Goal: Task Accomplishment & Management: Complete application form

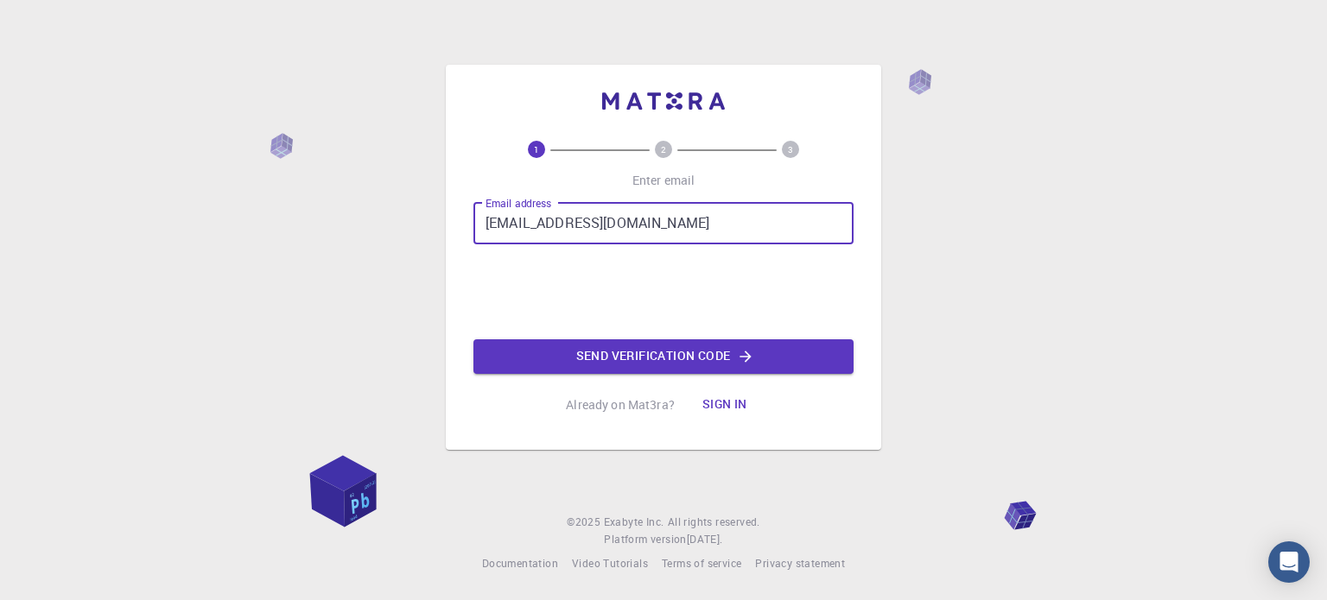
type input "[EMAIL_ADDRESS][DOMAIN_NAME]"
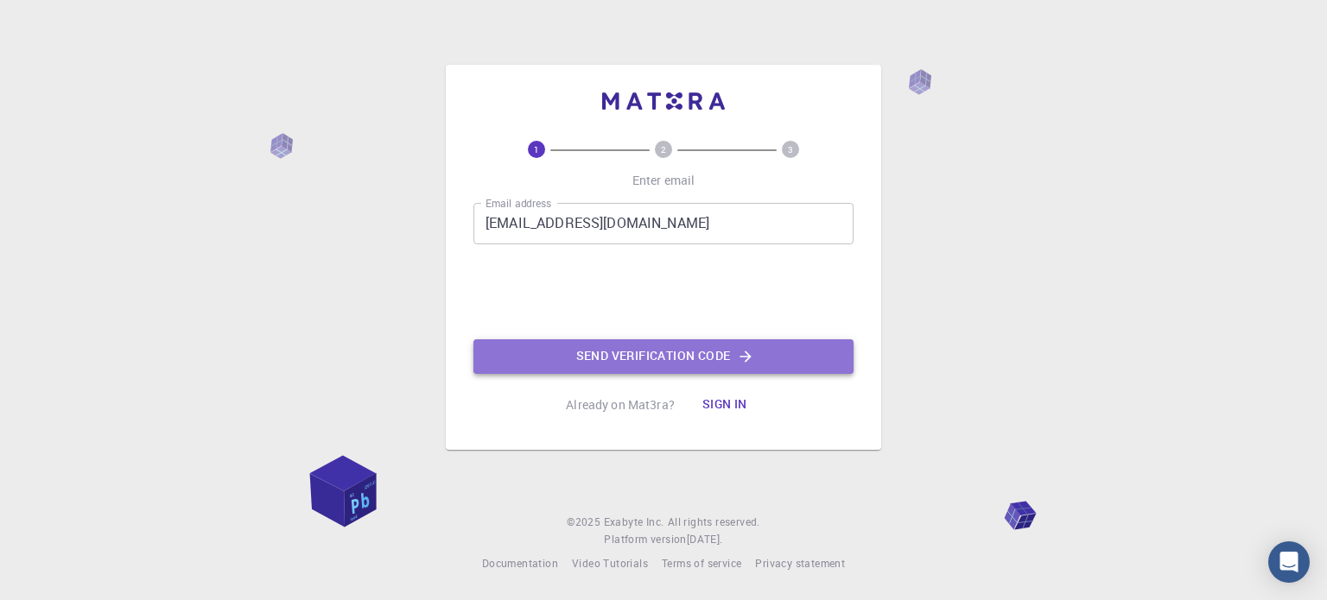
click at [655, 362] on button "Send verification code" at bounding box center [663, 356] width 380 height 35
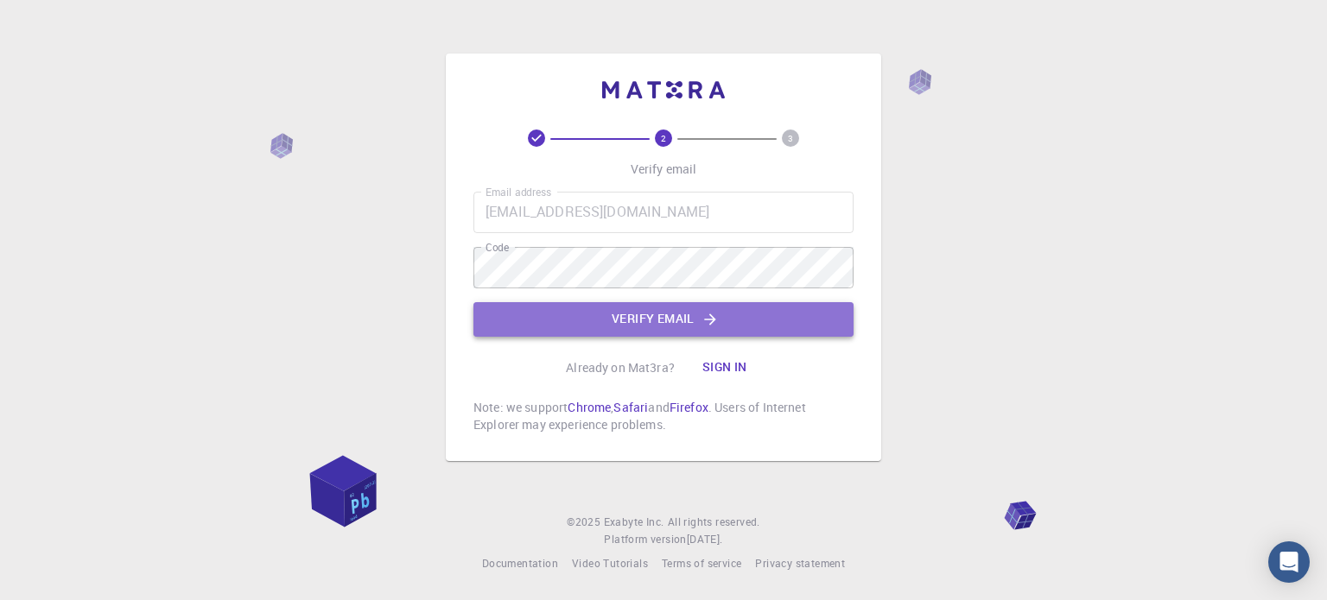
click at [656, 319] on button "Verify email" at bounding box center [663, 319] width 380 height 35
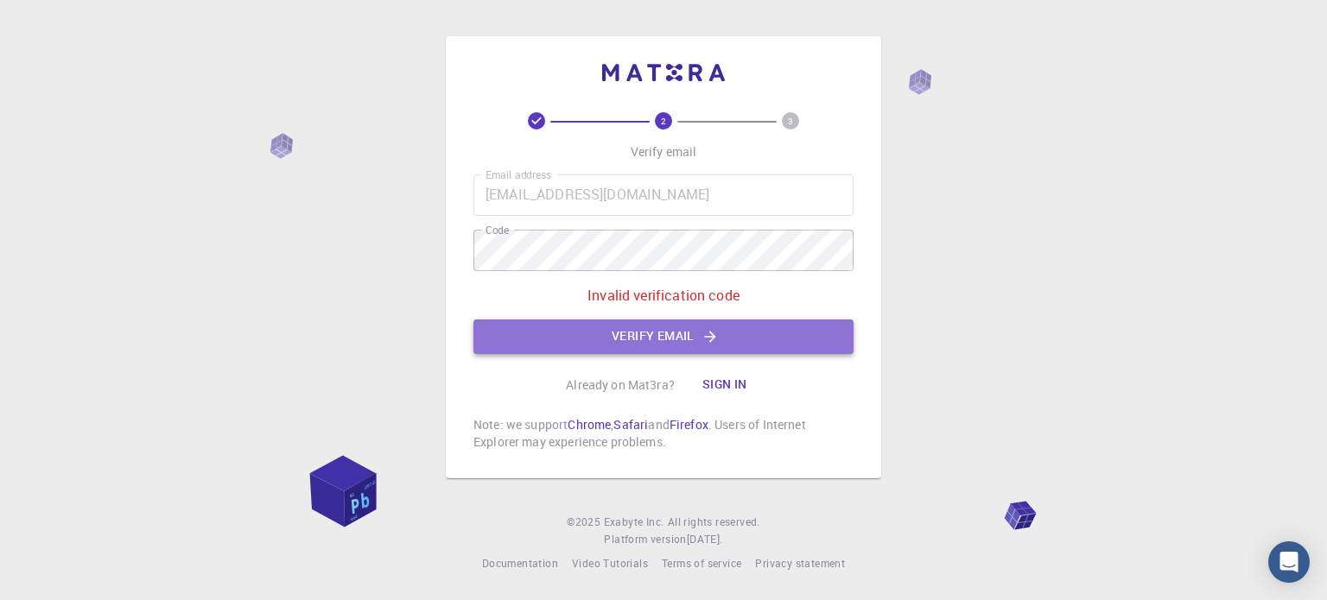
click at [661, 337] on button "Verify email" at bounding box center [663, 337] width 380 height 35
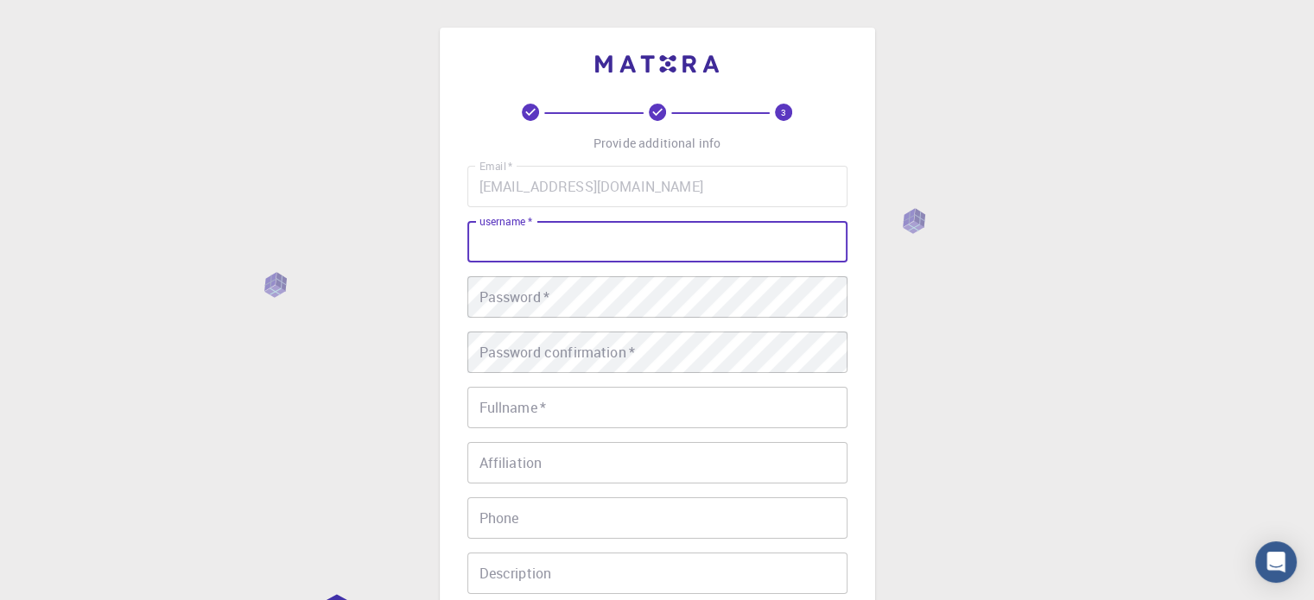
click at [596, 255] on input "username   *" at bounding box center [657, 241] width 380 height 41
type input "Imaaly"
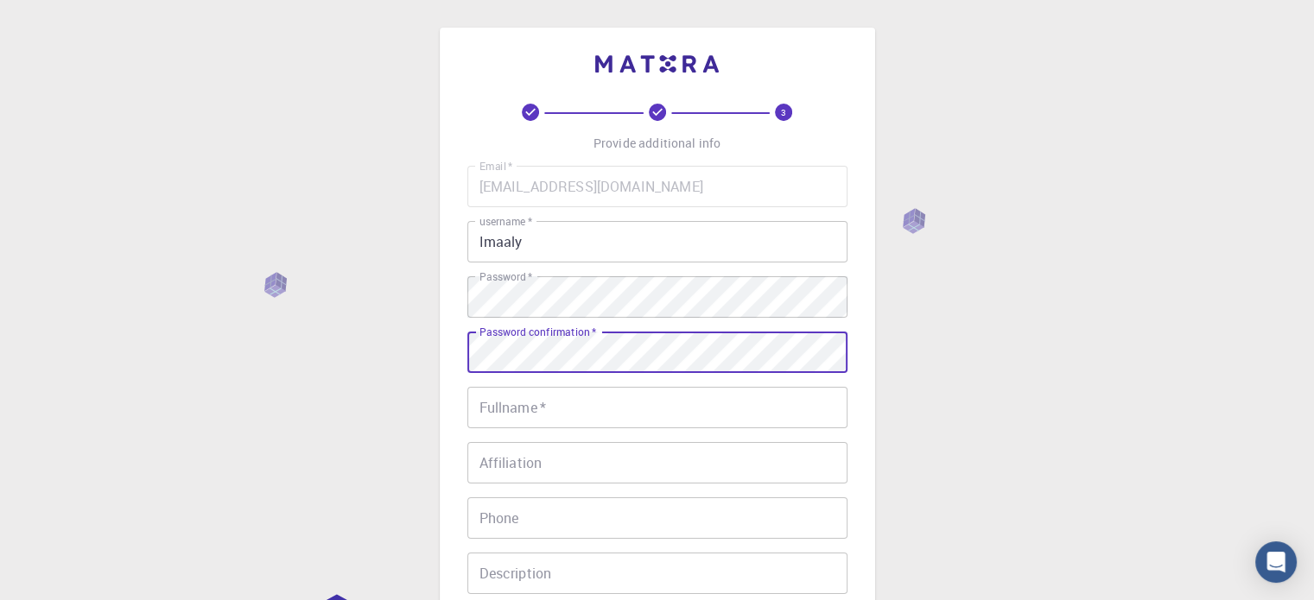
click at [541, 404] on input "Fullname   *" at bounding box center [657, 407] width 380 height 41
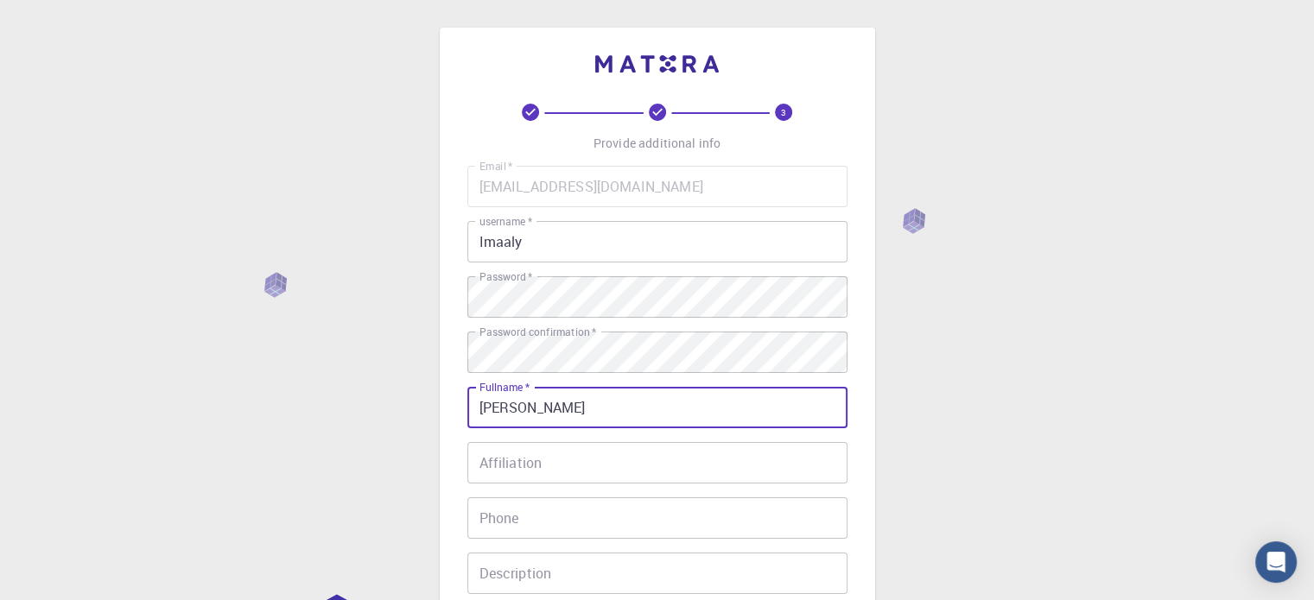
type input "[PERSON_NAME]"
click at [533, 456] on input "Affiliation" at bounding box center [657, 462] width 380 height 41
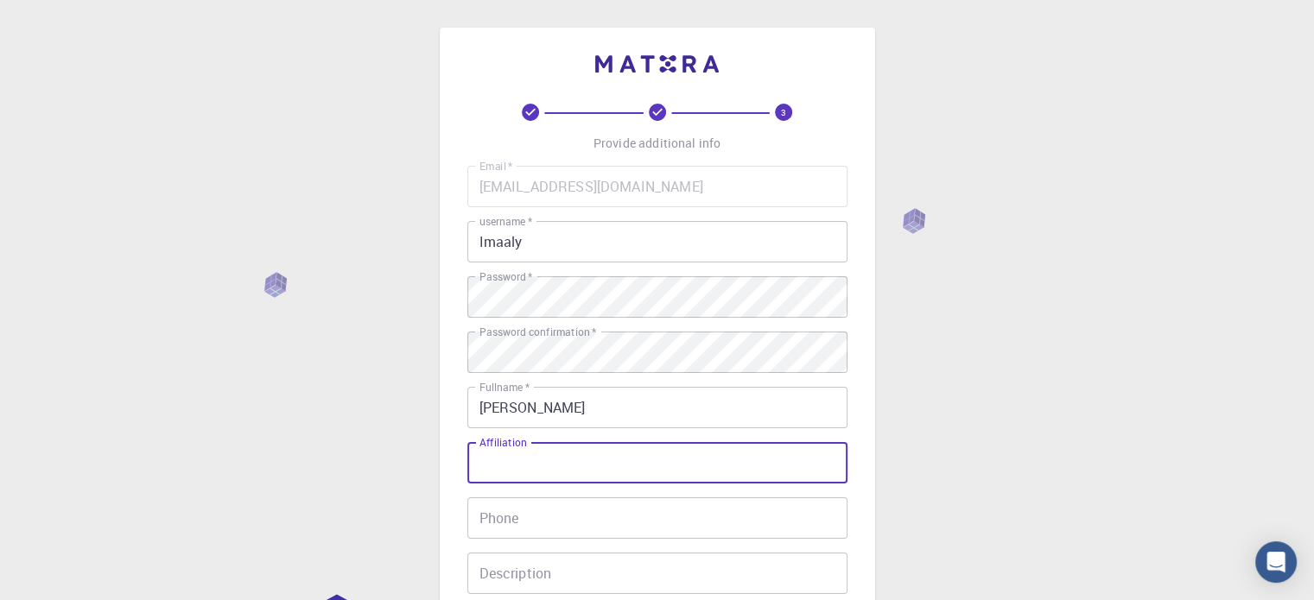
type input "I"
type input "[GEOGRAPHIC_DATA]"
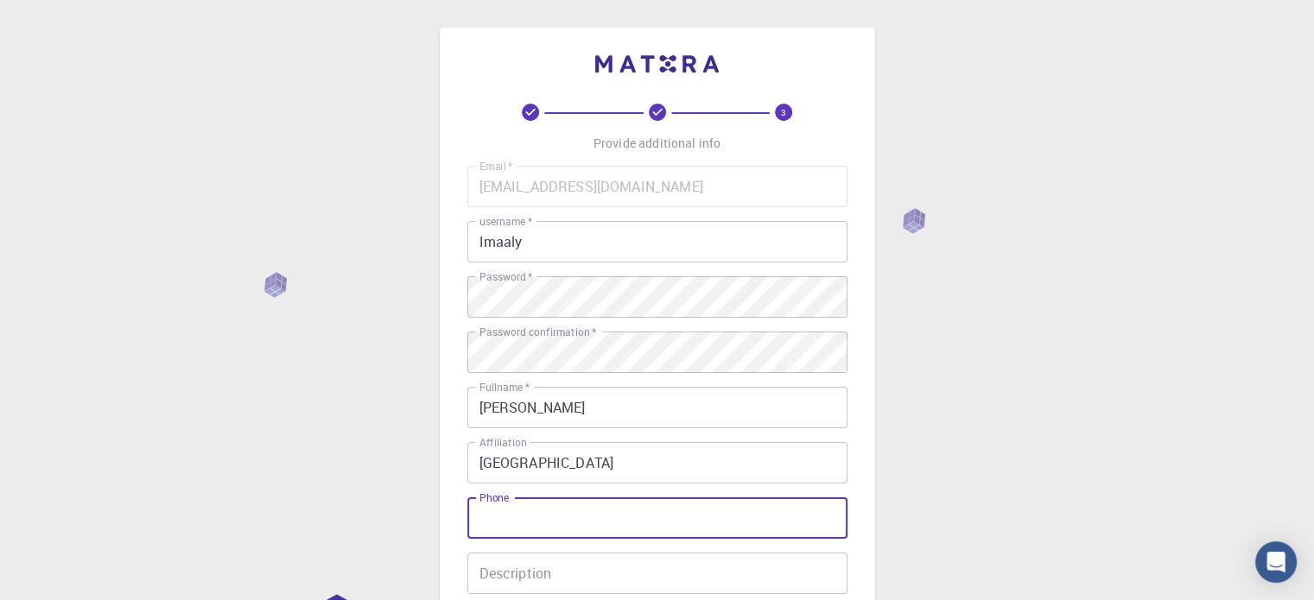
click at [530, 510] on input "Phone" at bounding box center [657, 517] width 380 height 41
type input "[PHONE_NUMBER]"
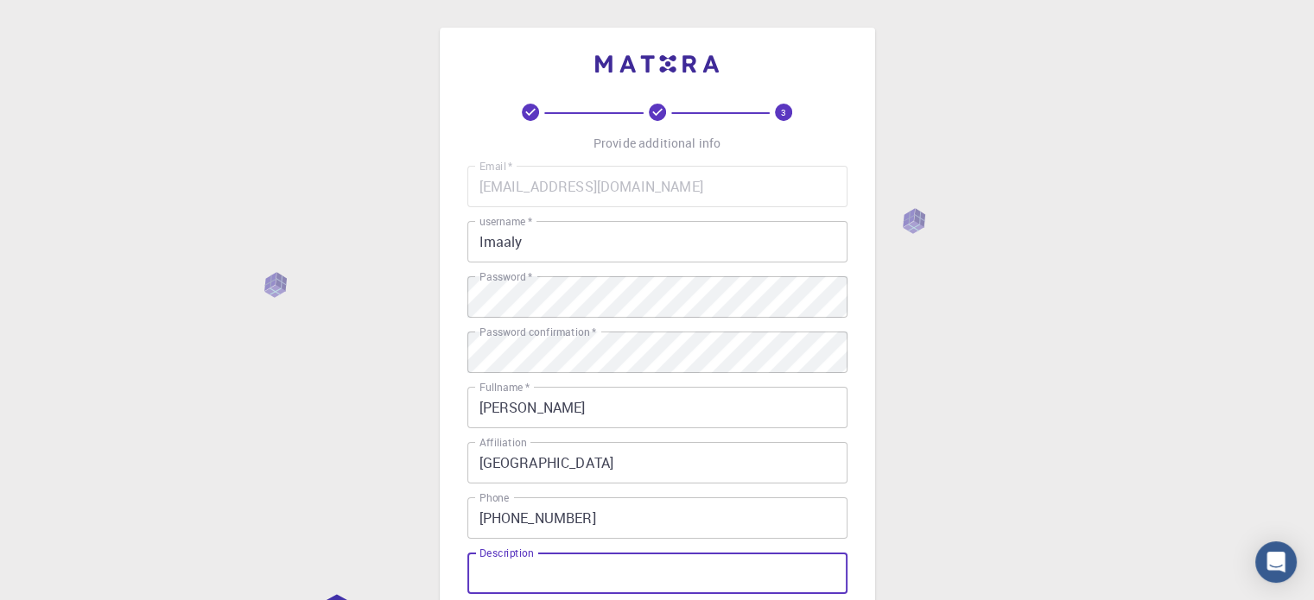
click at [555, 580] on input "Description" at bounding box center [657, 573] width 380 height 41
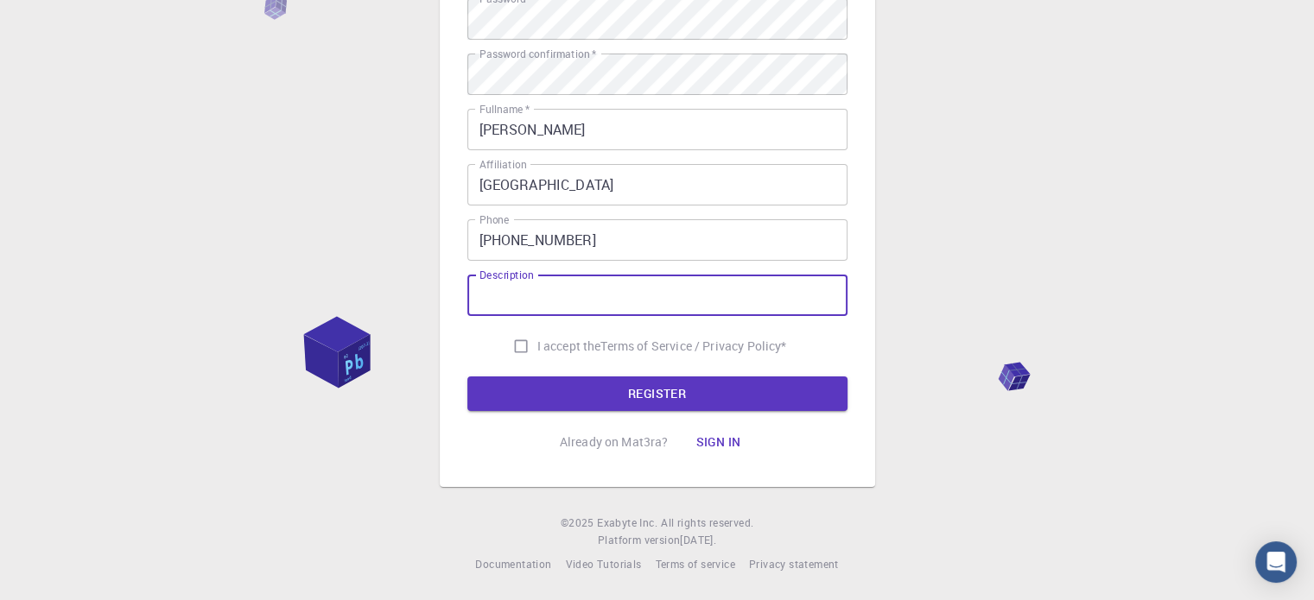
scroll to position [273, 0]
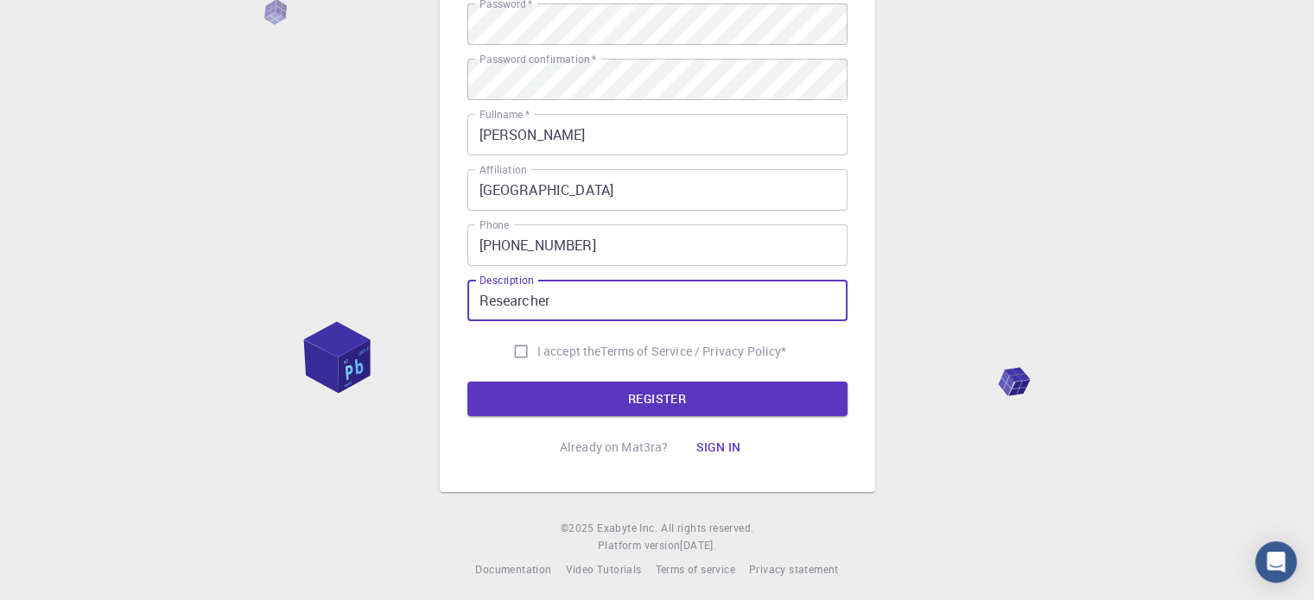
type input "Researcher"
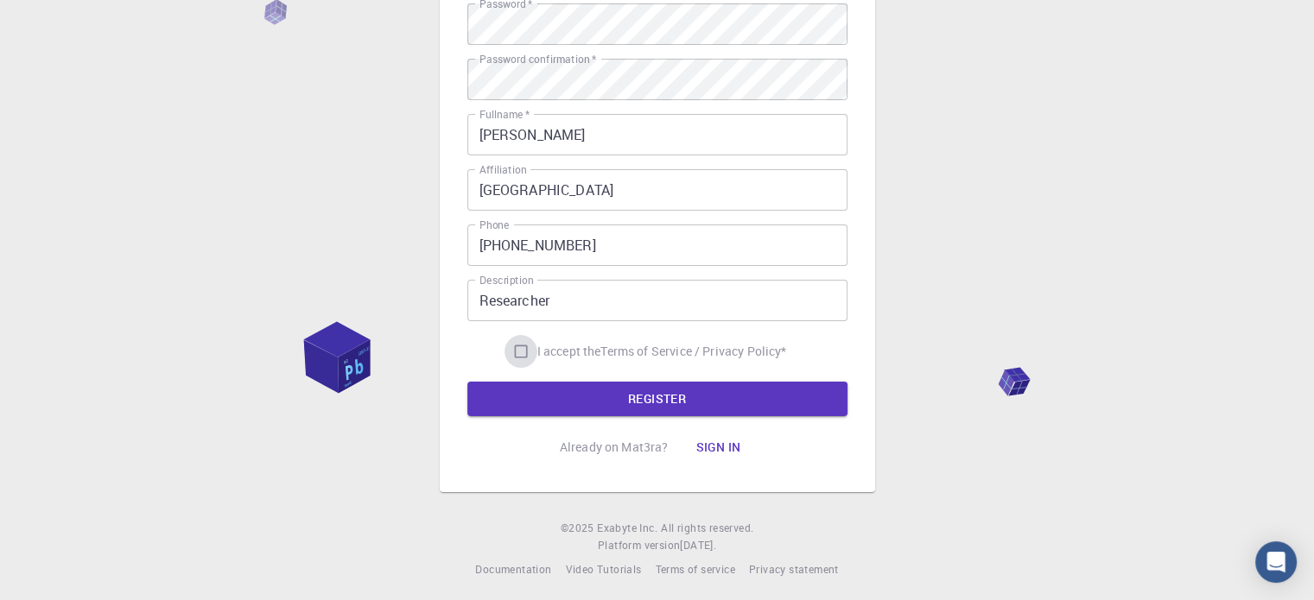
click at [518, 349] on input "I accept the Terms of Service / Privacy Policy *" at bounding box center [520, 351] width 33 height 33
checkbox input "true"
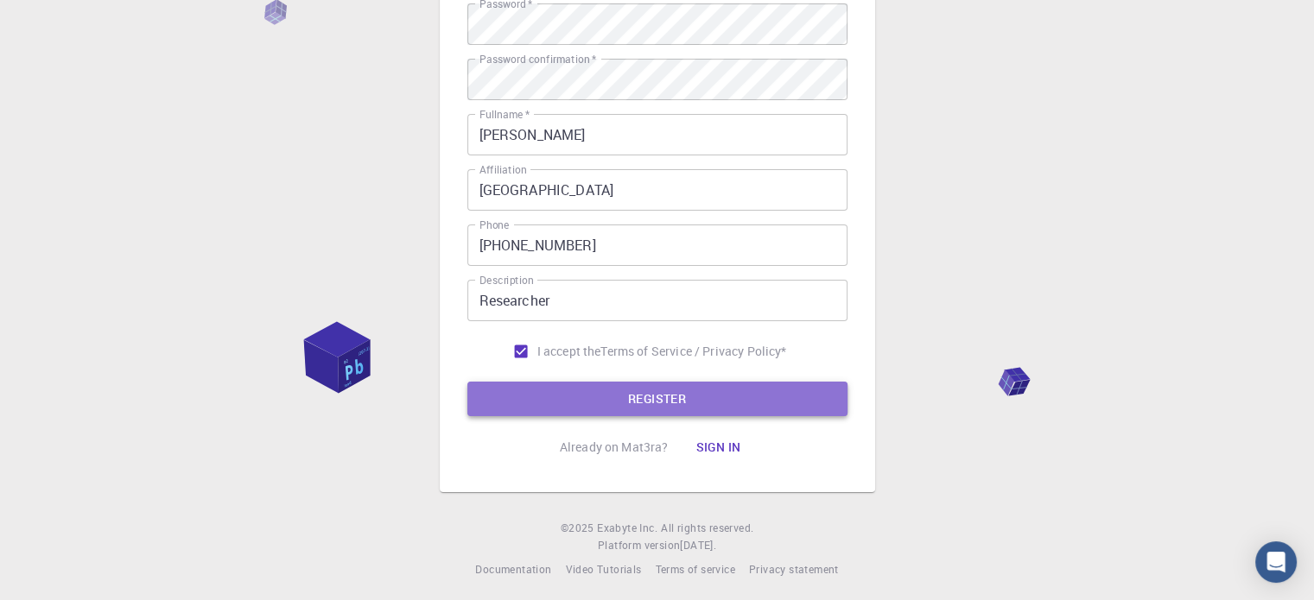
click at [649, 402] on button "REGISTER" at bounding box center [657, 399] width 380 height 35
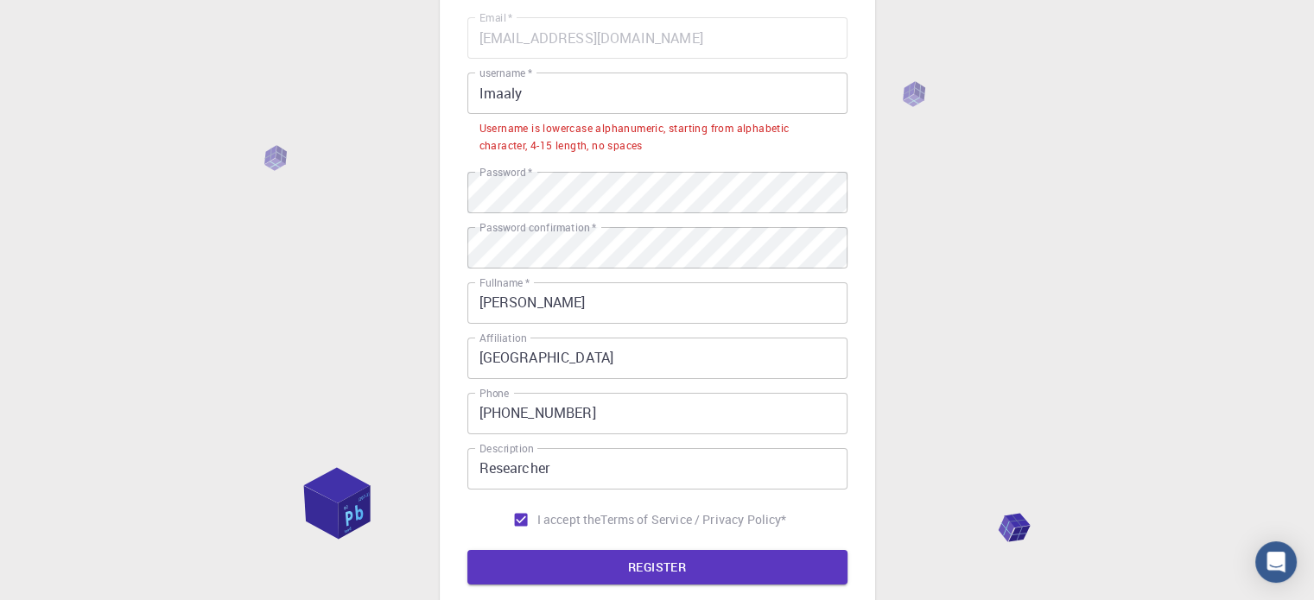
scroll to position [0, 0]
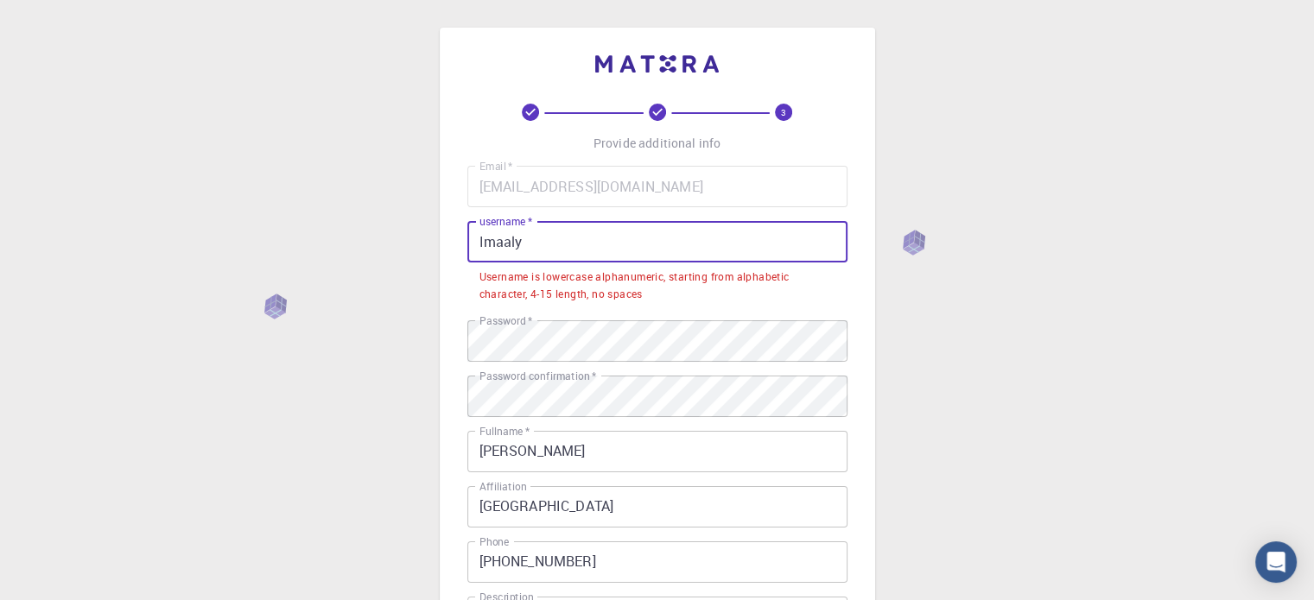
click at [644, 244] on input "Imaaly" at bounding box center [657, 241] width 380 height 41
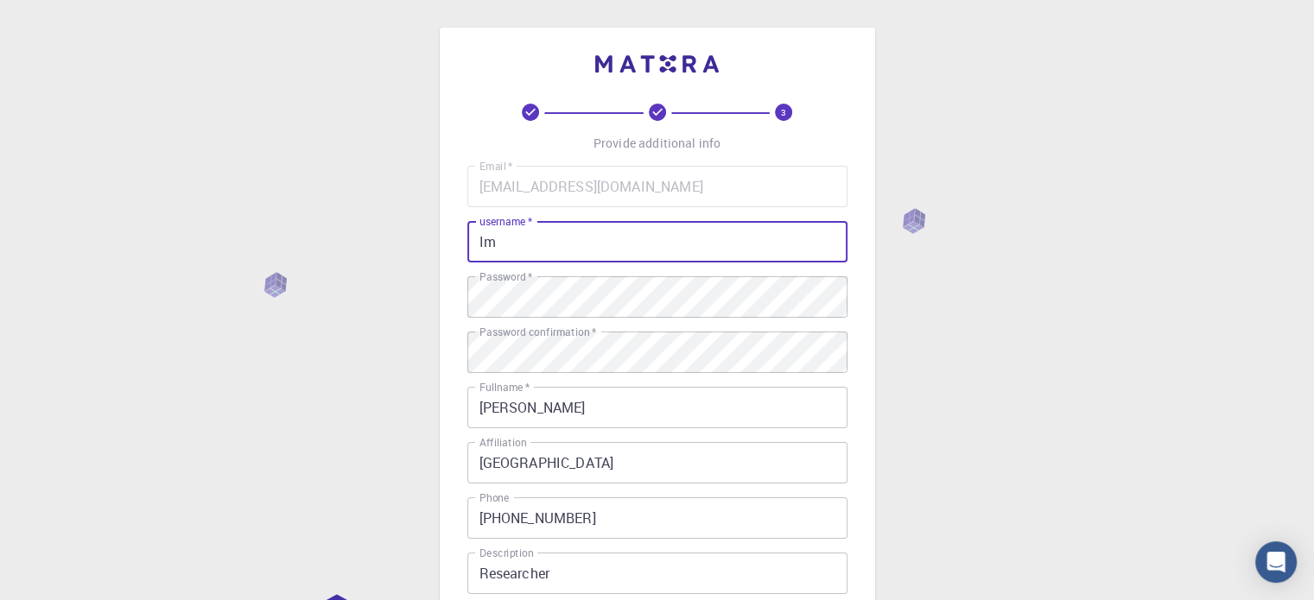
type input "I"
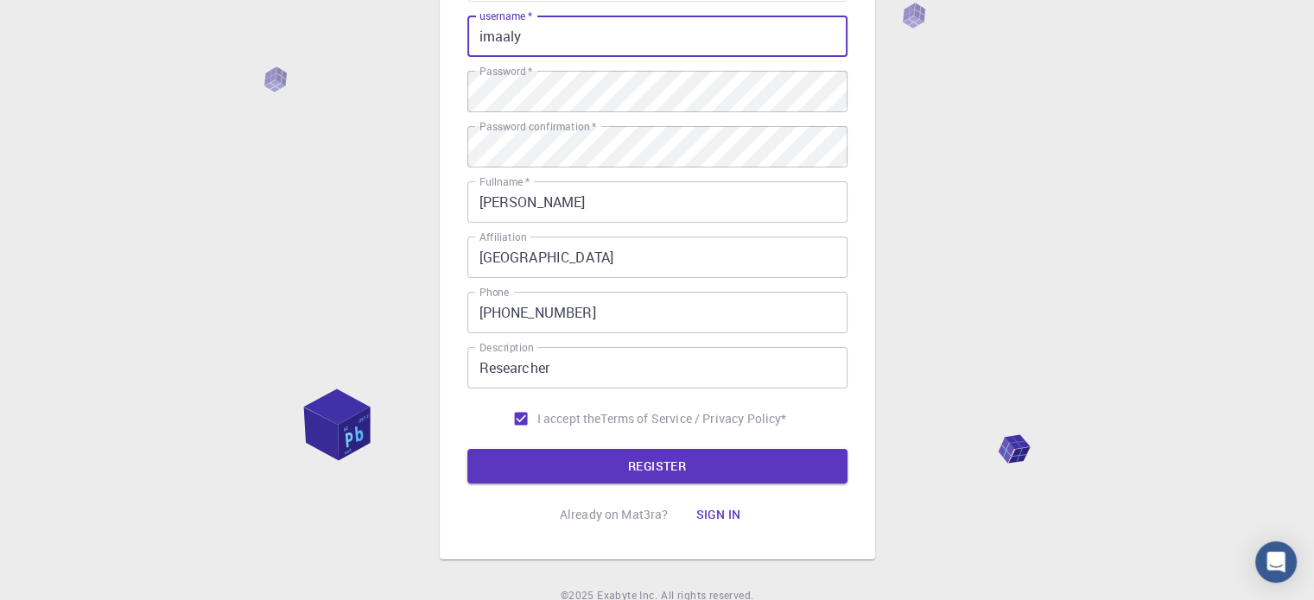
scroll to position [278, 0]
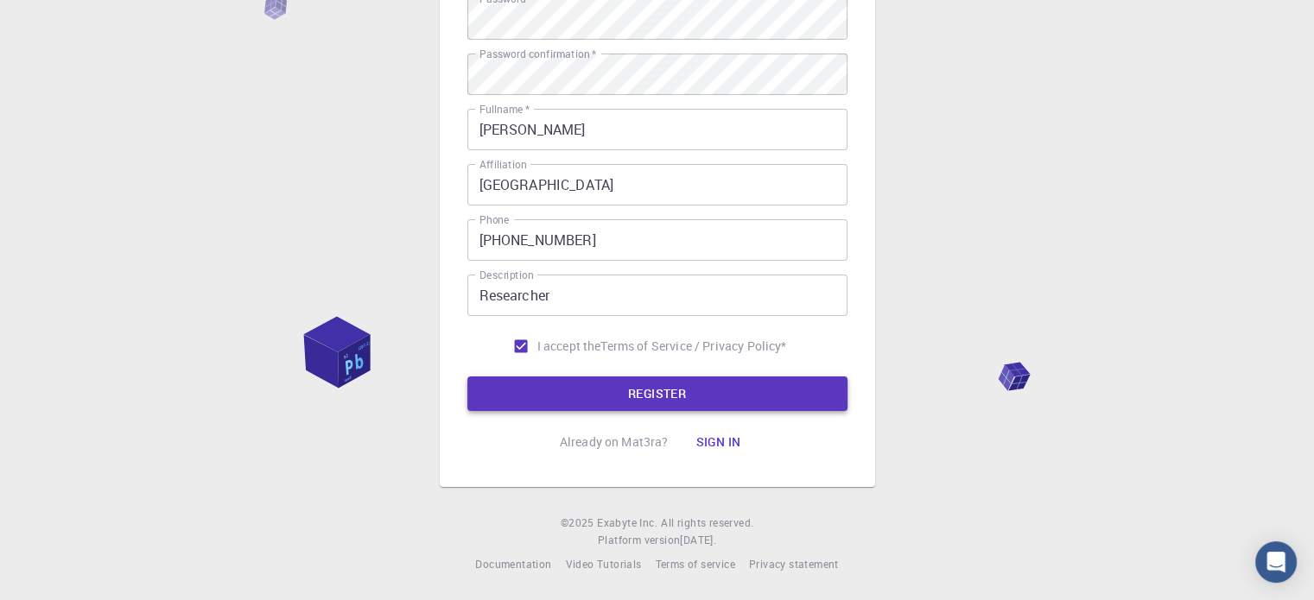
type input "imaaly"
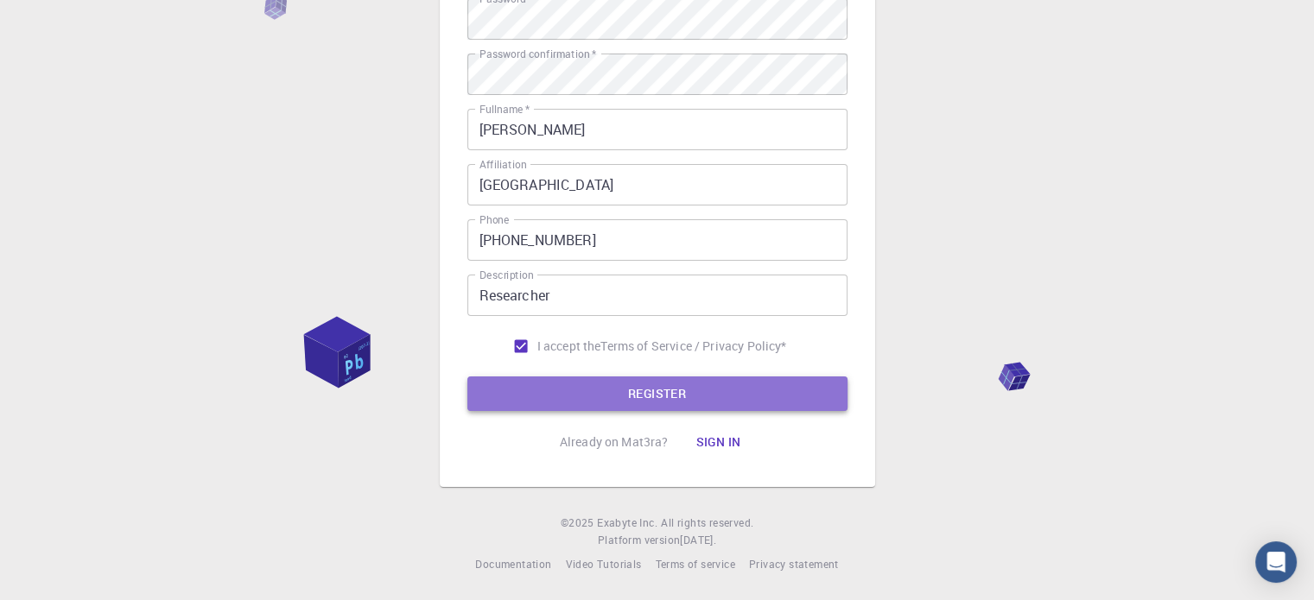
click at [673, 396] on button "REGISTER" at bounding box center [657, 394] width 380 height 35
click at [689, 393] on button "REGISTER" at bounding box center [657, 394] width 380 height 35
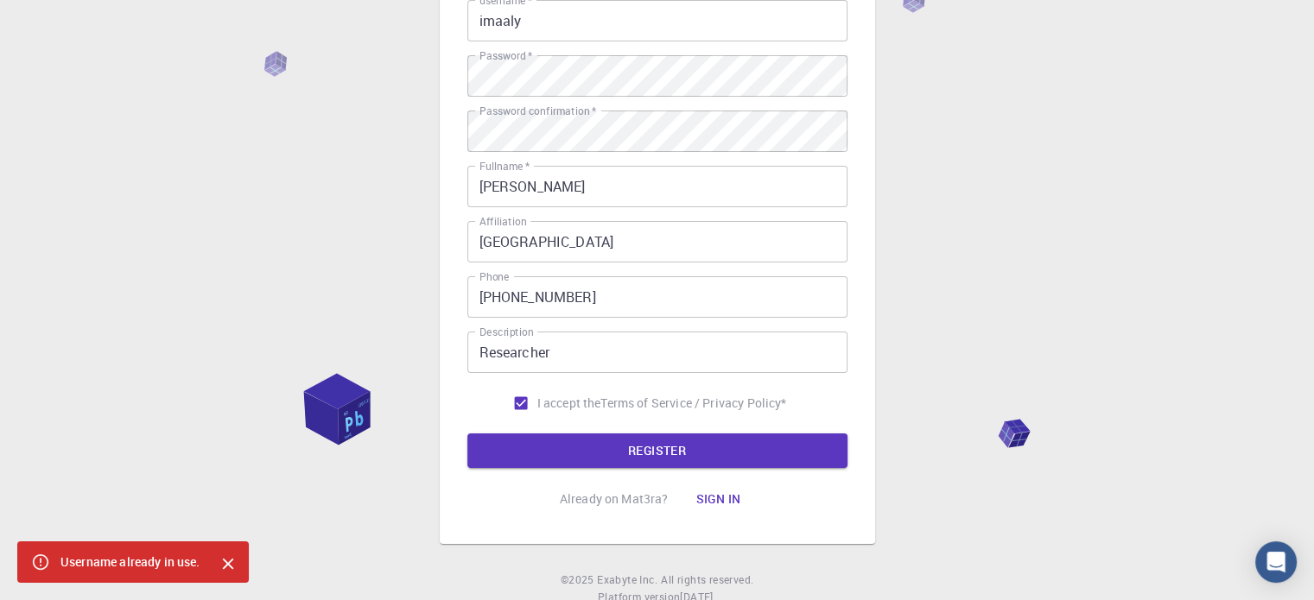
scroll to position [192, 0]
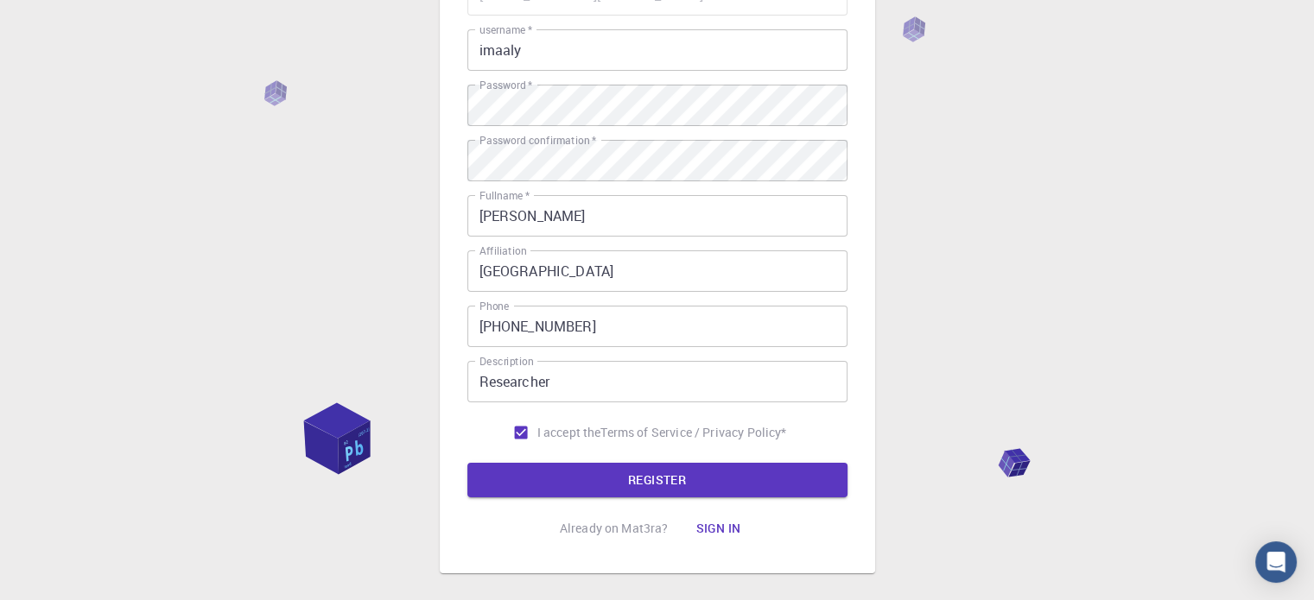
click at [720, 519] on button "Sign in" at bounding box center [717, 528] width 73 height 35
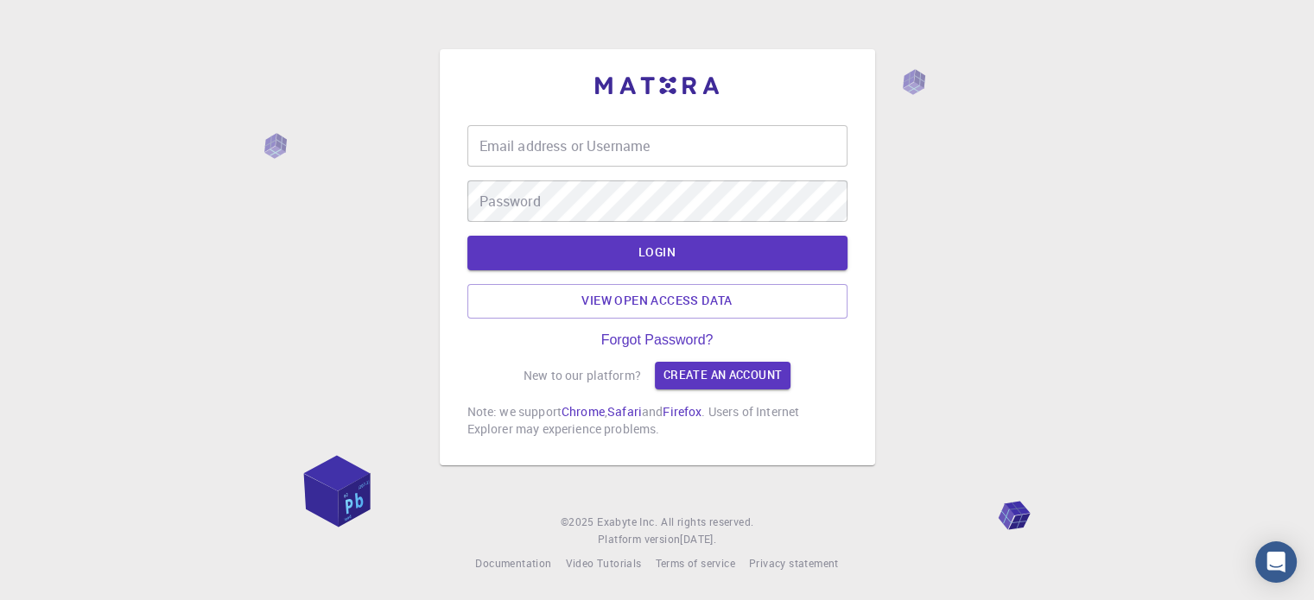
scroll to position [16, 0]
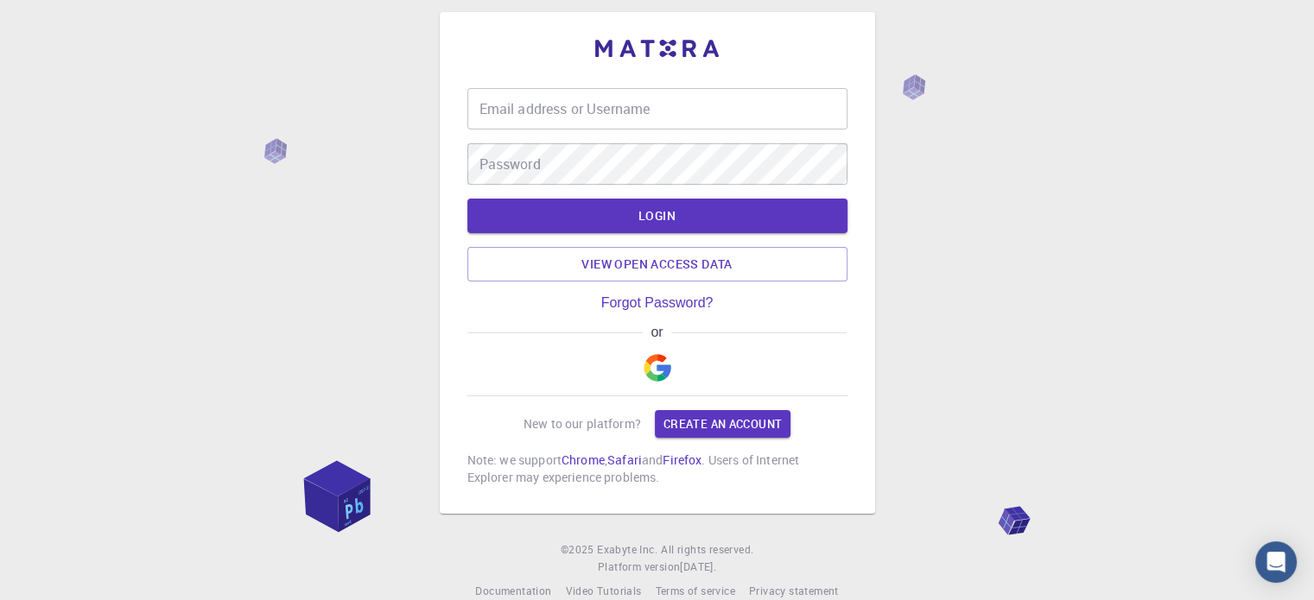
click at [671, 117] on input "Email address or Username" at bounding box center [657, 108] width 380 height 41
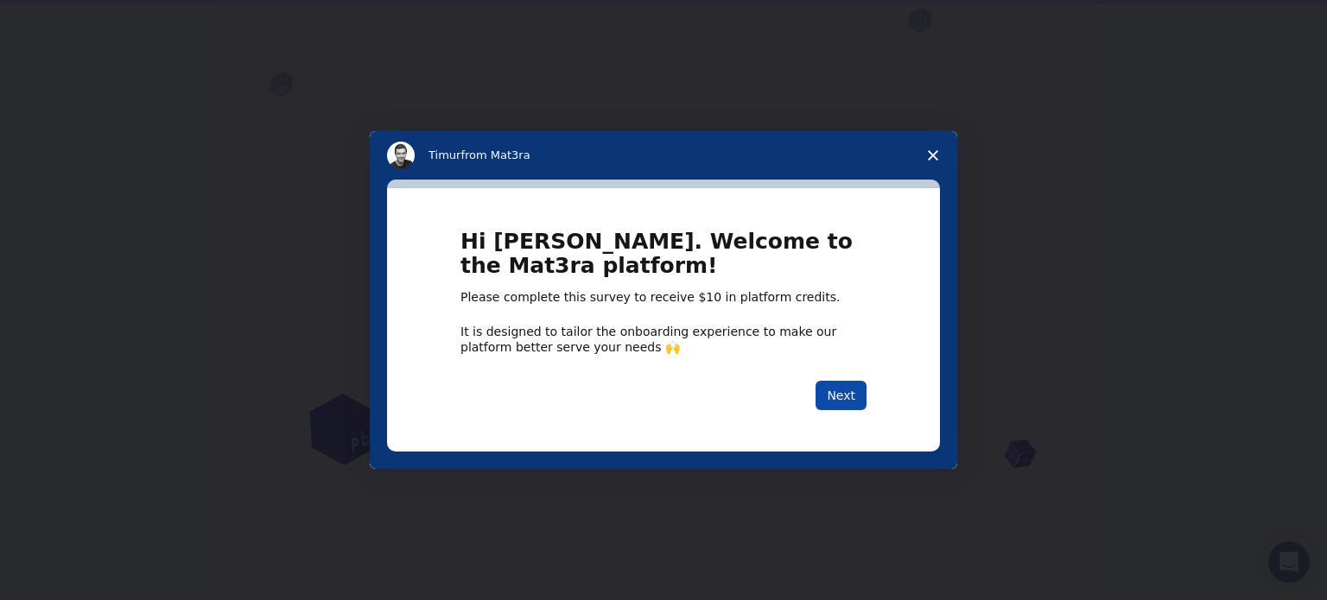
click at [843, 399] on button "Next" at bounding box center [840, 395] width 51 height 29
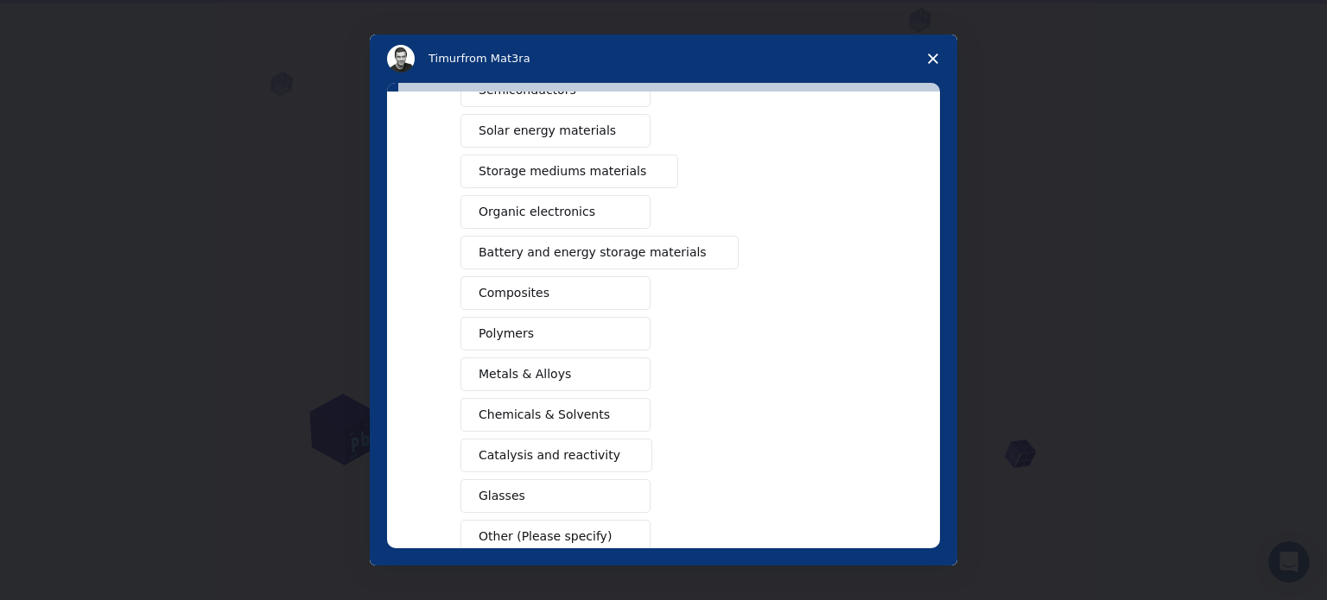
scroll to position [228, 0]
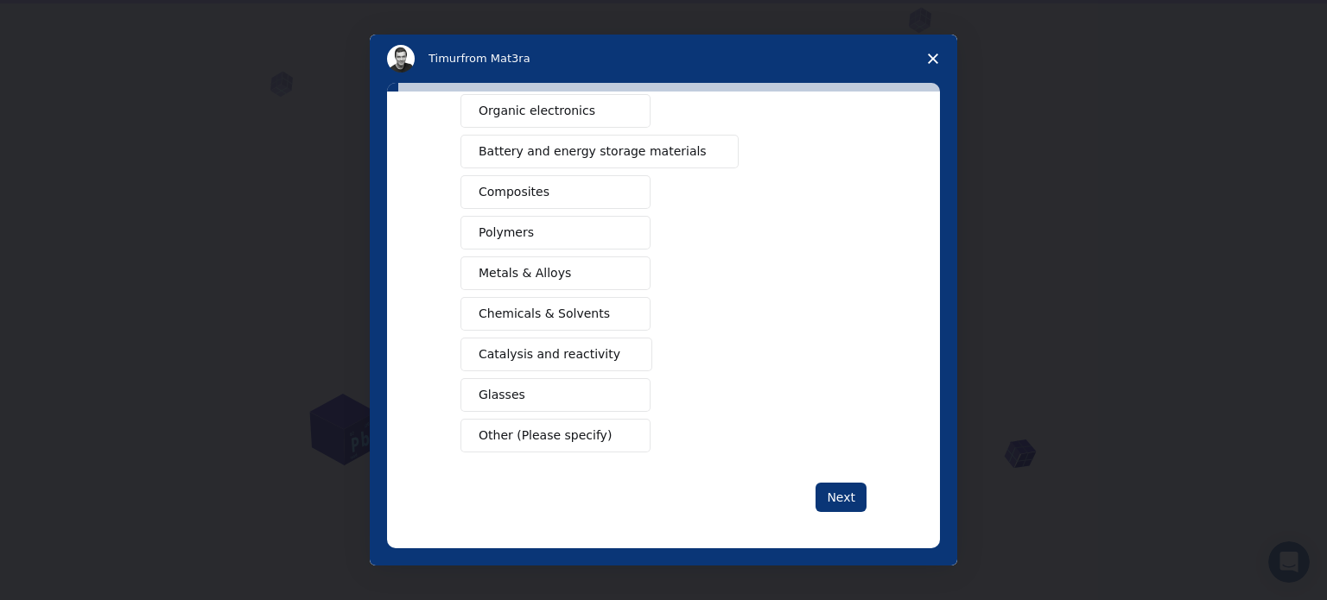
click at [940, 47] on span "Close survey" at bounding box center [933, 59] width 48 height 48
